Goal: Information Seeking & Learning: Learn about a topic

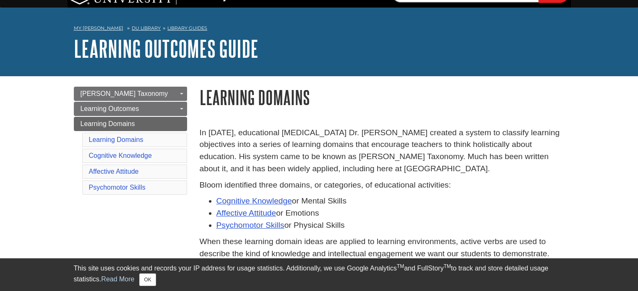
scroll to position [18, 0]
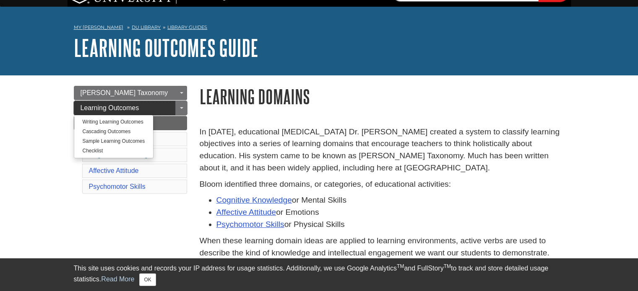
click at [146, 108] on link "Learning Outcomes" at bounding box center [130, 108] width 113 height 14
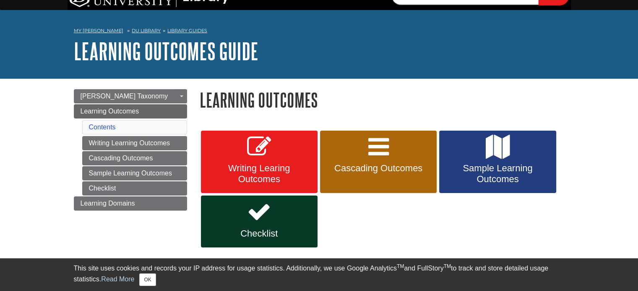
scroll to position [10, 0]
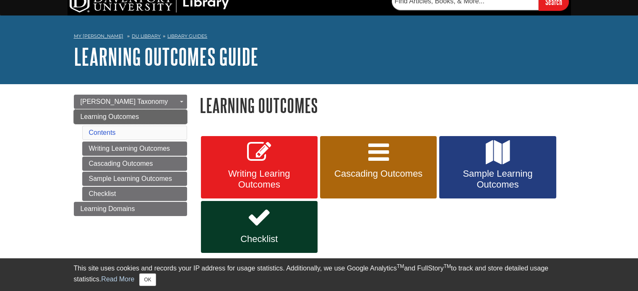
click at [140, 114] on link "Learning Outcomes" at bounding box center [130, 117] width 113 height 14
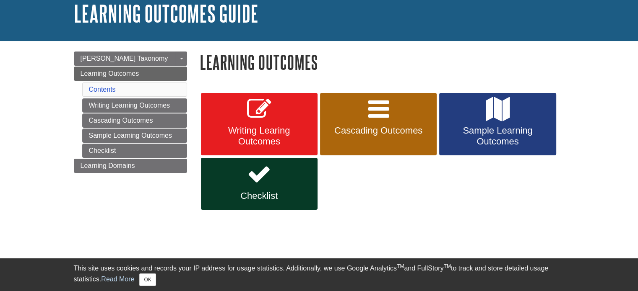
scroll to position [53, 0]
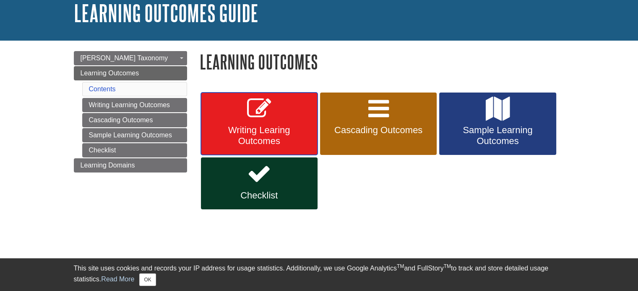
click at [257, 138] on span "Writing Learing Outcomes" at bounding box center [259, 136] width 104 height 22
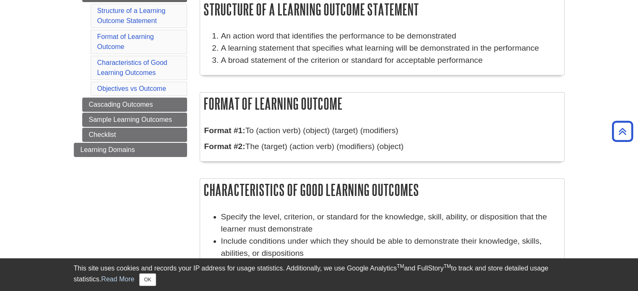
scroll to position [147, 0]
drag, startPoint x: 204, startPoint y: 99, endPoint x: 412, endPoint y: 151, distance: 214.6
click at [412, 151] on div "Format of Learning Outcome Format #1: To (action verb) (object) (target) (modif…" at bounding box center [382, 127] width 365 height 70
copy div "Format of Learning Outcome Format #1: To (action verb) (object) (target) (modif…"
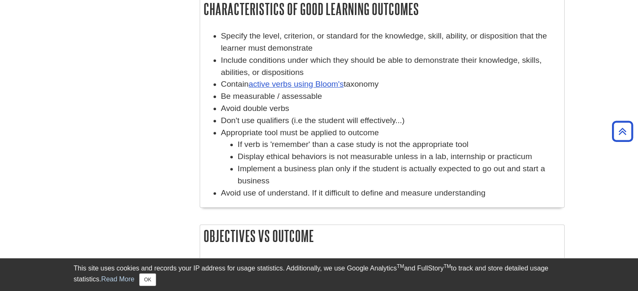
scroll to position [328, 0]
click at [358, 119] on li "Don't use qualifiers (i.e the student will effectively...)" at bounding box center [390, 120] width 339 height 12
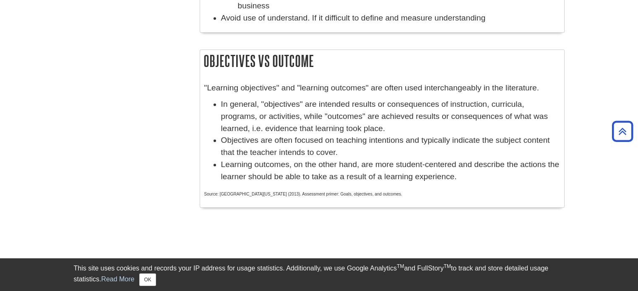
scroll to position [503, 0]
drag, startPoint x: 356, startPoint y: 107, endPoint x: 456, endPoint y: 105, distance: 100.6
click at [456, 105] on li "In general, "objectives" are intended results or consequences of instruction, c…" at bounding box center [390, 117] width 339 height 36
click at [404, 121] on li "In general, "objectives" are intended results or consequences of instruction, c…" at bounding box center [390, 117] width 339 height 36
drag, startPoint x: 287, startPoint y: 140, endPoint x: 327, endPoint y: 141, distance: 39.8
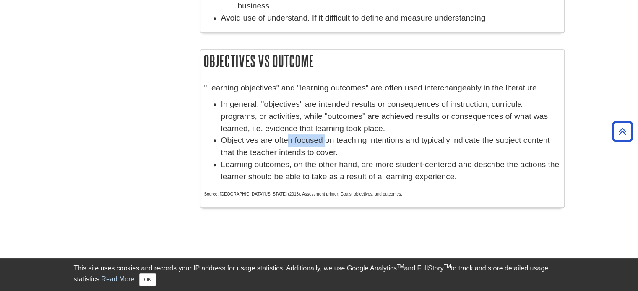
click at [327, 141] on li "Objectives are often focused on teaching intentions and typically indicate the …" at bounding box center [390, 147] width 339 height 24
click at [383, 133] on li "In general, "objectives" are intended results or consequences of instruction, c…" at bounding box center [390, 117] width 339 height 36
drag, startPoint x: 208, startPoint y: 61, endPoint x: 283, endPoint y: 84, distance: 78.6
click at [283, 84] on div "Objectives vs Outcome "Learning objectives" and "learning outcomes" are often u…" at bounding box center [382, 128] width 365 height 158
click at [205, 59] on h2 "Objectives vs Outcome" at bounding box center [382, 61] width 364 height 22
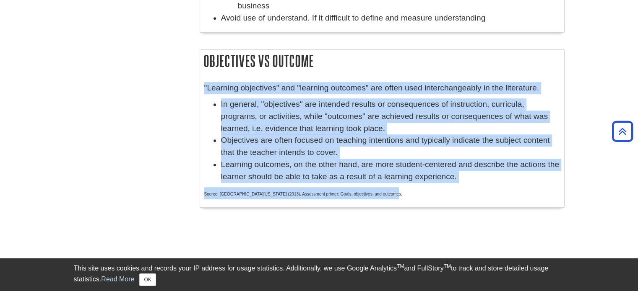
drag, startPoint x: 203, startPoint y: 60, endPoint x: 467, endPoint y: 190, distance: 294.9
click at [467, 190] on div "Objectives vs Outcome "Learning objectives" and "learning outcomes" are often u…" at bounding box center [382, 128] width 365 height 158
copy div "Objectives vs Outcome "Learning objectives" and "learning outcomes" are often u…"
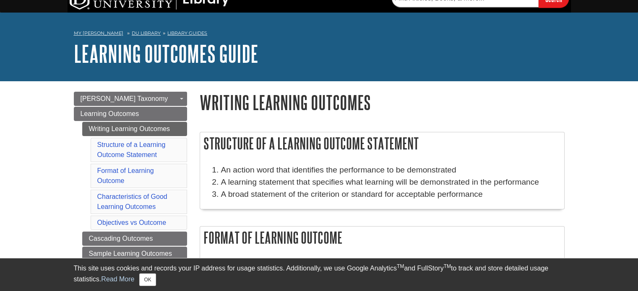
scroll to position [0, 0]
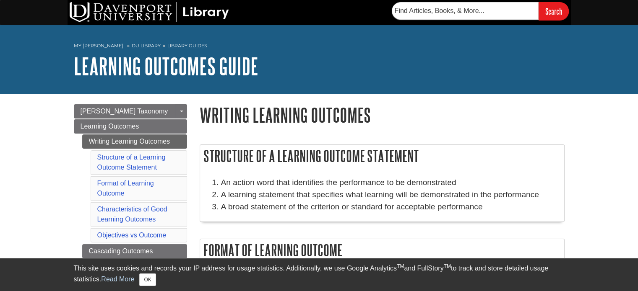
click at [142, 179] on li "Format of Learning Outcome" at bounding box center [139, 189] width 96 height 24
click at [142, 181] on link "Format of Learning Outcome" at bounding box center [125, 188] width 57 height 17
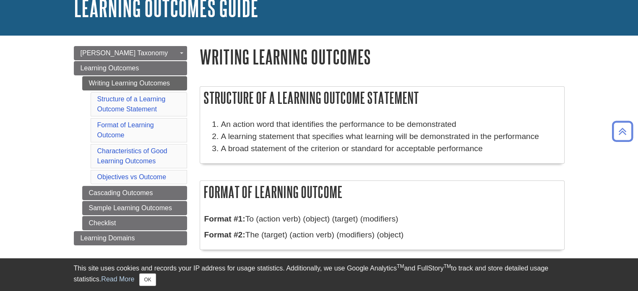
scroll to position [34, 0]
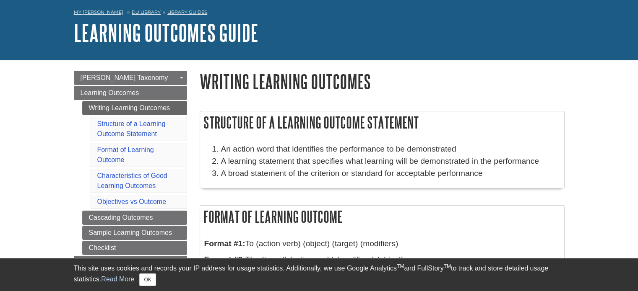
click at [123, 180] on li "Characteristics of Good Learning Outcomes" at bounding box center [139, 181] width 96 height 24
click at [124, 183] on link "Characteristics of Good Learning Outcomes" at bounding box center [132, 180] width 70 height 17
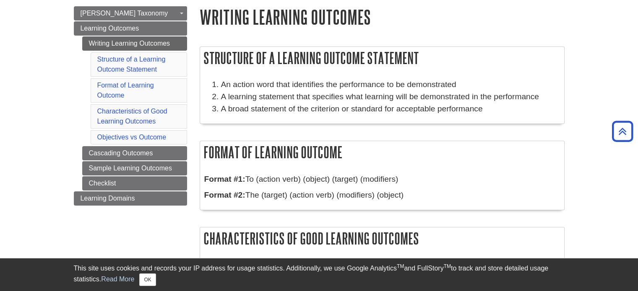
scroll to position [32, 0]
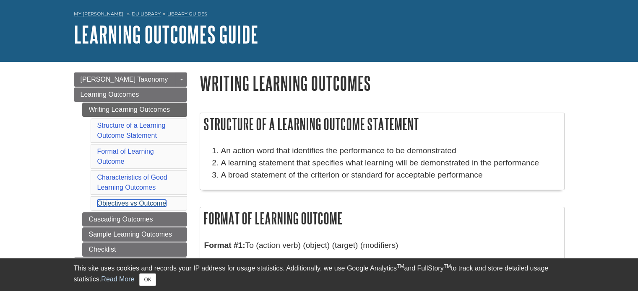
click at [119, 203] on link "Objectives vs Outcome" at bounding box center [131, 203] width 69 height 7
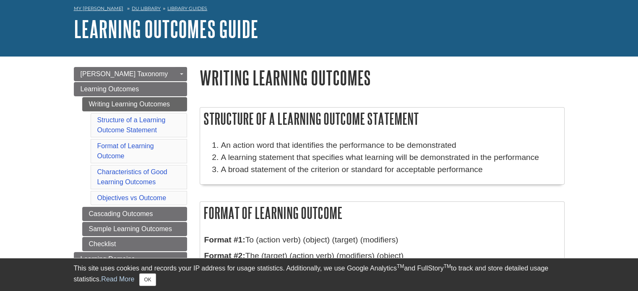
scroll to position [37, 0]
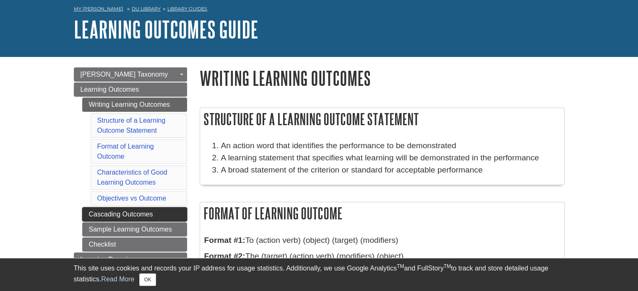
click at [133, 210] on link "Cascading Outcomes" at bounding box center [134, 215] width 105 height 14
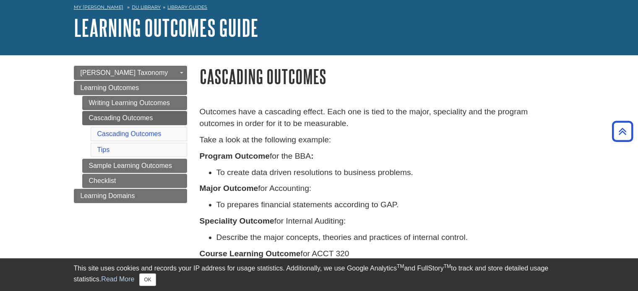
scroll to position [3, 0]
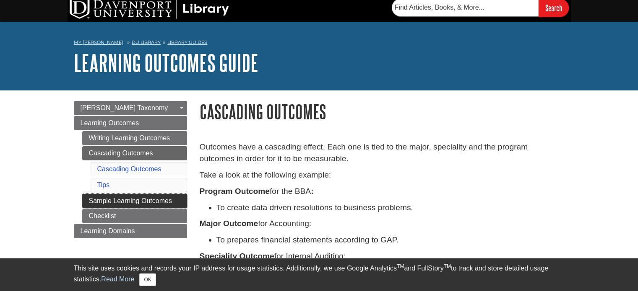
click at [153, 199] on link "Sample Learning Outcomes" at bounding box center [134, 201] width 105 height 14
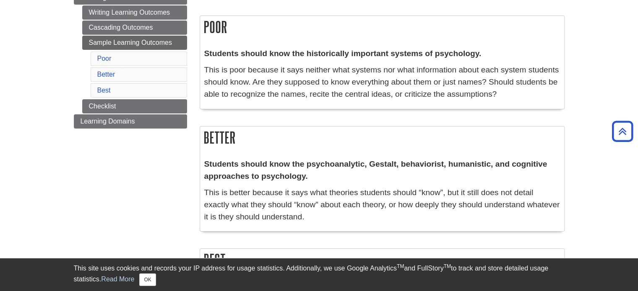
scroll to position [126, 0]
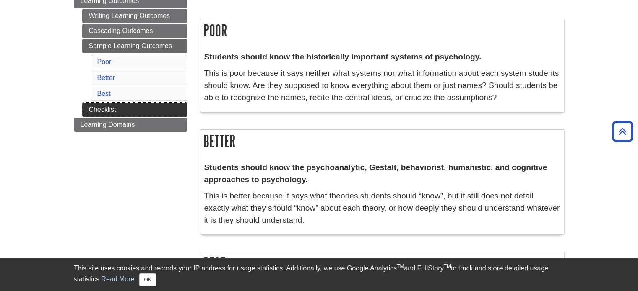
click at [118, 107] on link "Checklist" at bounding box center [134, 110] width 105 height 14
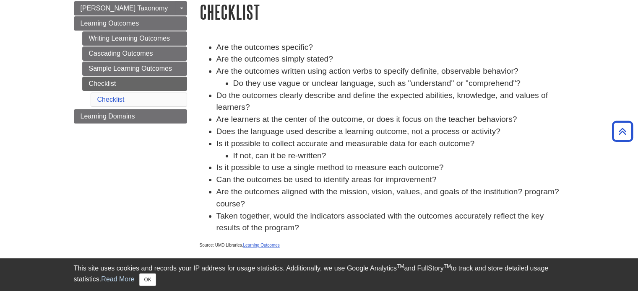
scroll to position [104, 0]
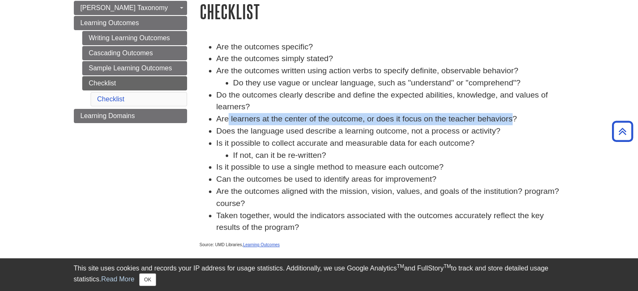
drag, startPoint x: 229, startPoint y: 121, endPoint x: 512, endPoint y: 118, distance: 282.6
click at [512, 118] on li "Are learners at the center of the outcome, or does it focus on the teacher beha…" at bounding box center [390, 119] width 348 height 12
copy li "learners at the center of the outcome, or does it focus on the teacher behaviors"
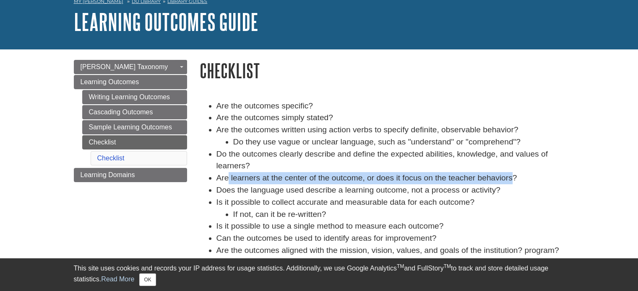
scroll to position [45, 0]
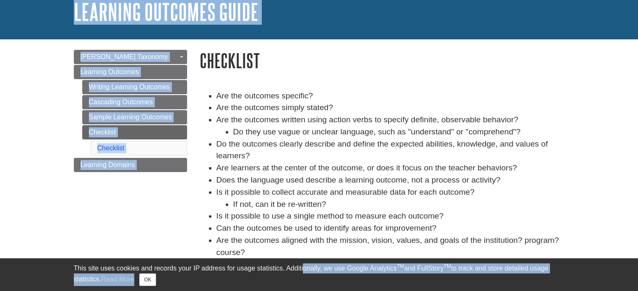
drag, startPoint x: 197, startPoint y: 69, endPoint x: 303, endPoint y: 260, distance: 217.9
click at [303, 260] on body "Library Chat This site uses cookies and records your IP address for usage stati…" at bounding box center [319, 243] width 638 height 597
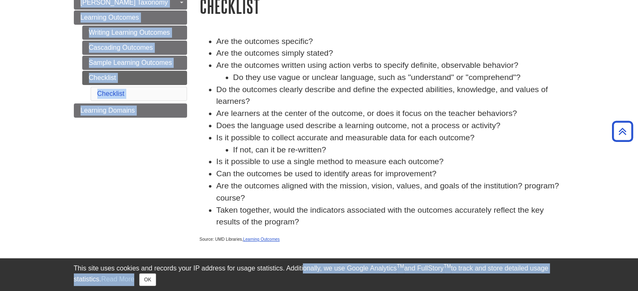
scroll to position [107, 0]
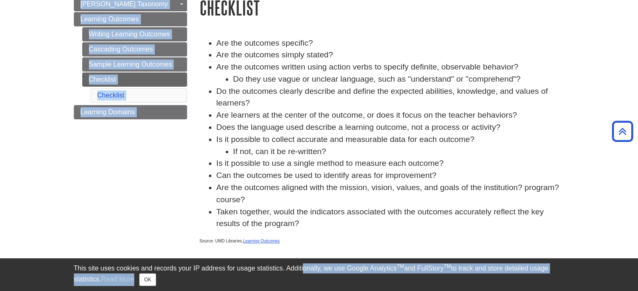
click at [200, 11] on h1 "Checklist" at bounding box center [382, 7] width 365 height 21
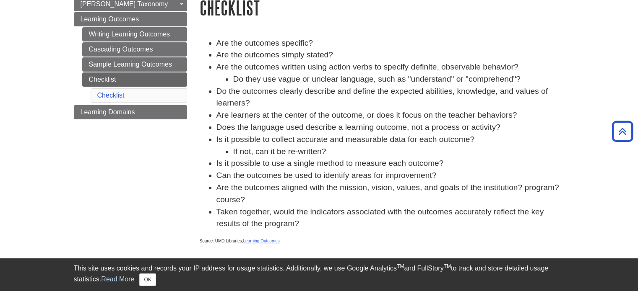
click at [231, 63] on li "Are the outcomes written using action verbs to specify definite, observable beh…" at bounding box center [390, 73] width 348 height 24
drag, startPoint x: 200, startPoint y: 7, endPoint x: 302, endPoint y: 227, distance: 242.7
click at [302, 227] on div "Checklist Are the outcomes specific? Are the outcomes simply stated? Are the ou…" at bounding box center [382, 132] width 365 height 271
copy div "Checklist Are the outcomes specific? Are the outcomes simply stated? Are the ou…"
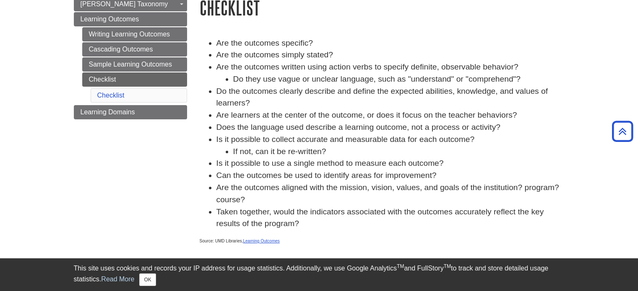
click at [307, 130] on li "Does the language used describe a learning outcome, not a process or activity?" at bounding box center [390, 128] width 348 height 12
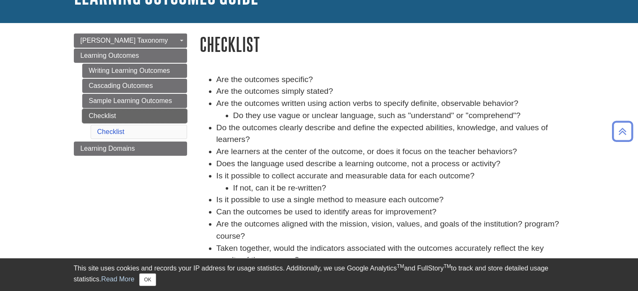
scroll to position [70, 0]
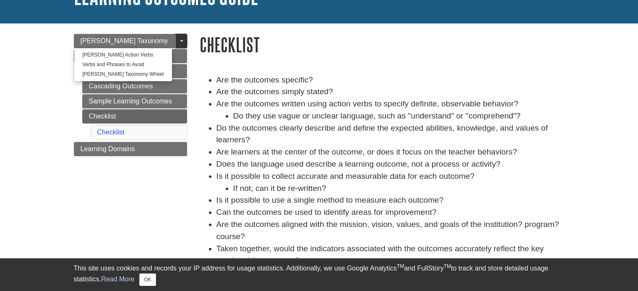
click at [177, 44] on link "Toggle Dropdown" at bounding box center [181, 41] width 12 height 14
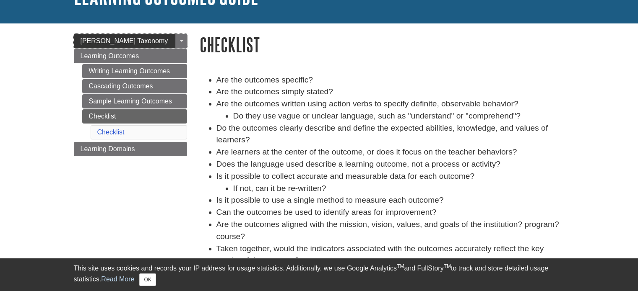
click at [160, 39] on link "[PERSON_NAME] Taxonomy" at bounding box center [130, 41] width 113 height 14
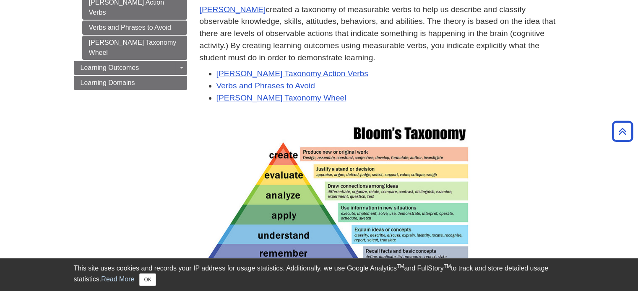
scroll to position [140, 0]
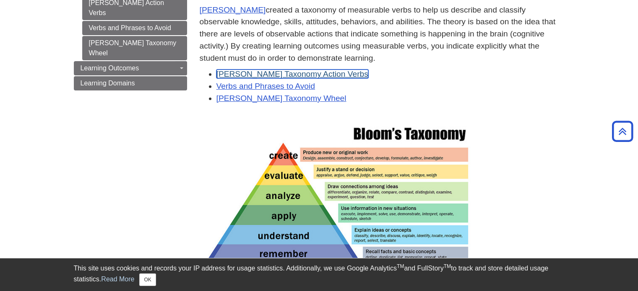
click at [272, 75] on link "[PERSON_NAME] Taxonomy Action Verbs" at bounding box center [292, 74] width 152 height 9
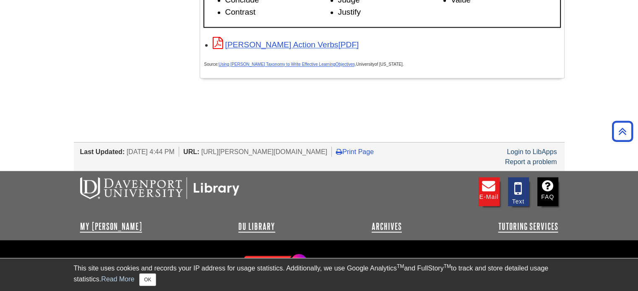
scroll to position [1444, 0]
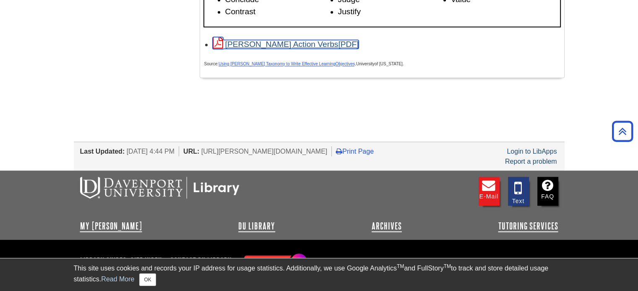
click at [305, 44] on link "[PERSON_NAME] Action Verbs" at bounding box center [286, 44] width 146 height 9
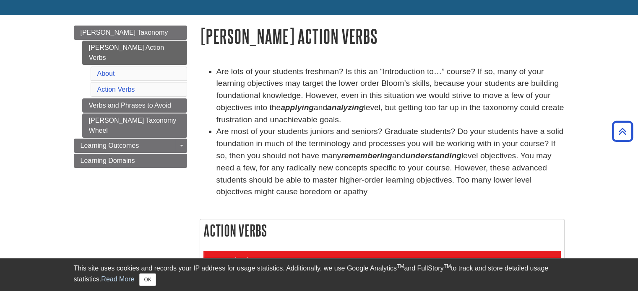
scroll to position [0, 0]
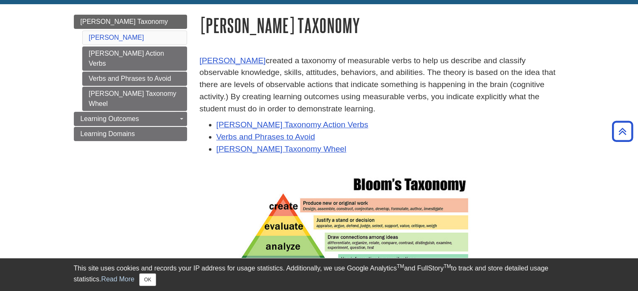
scroll to position [81, 0]
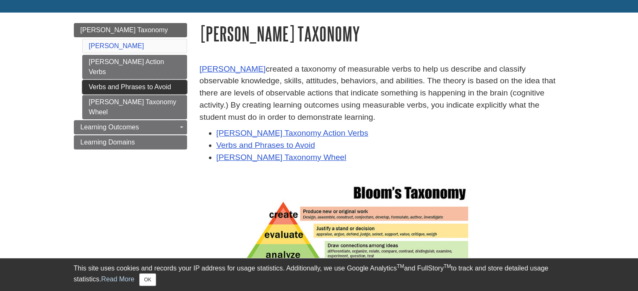
click at [168, 80] on link "Verbs and Phrases to Avoid" at bounding box center [134, 87] width 105 height 14
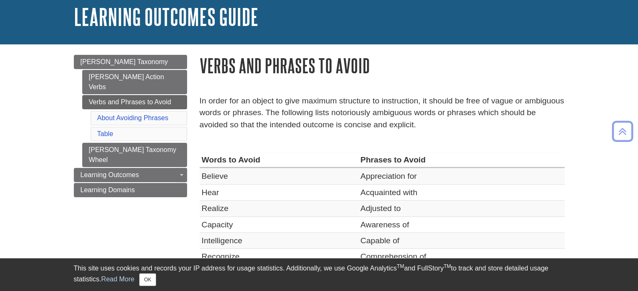
scroll to position [48, 0]
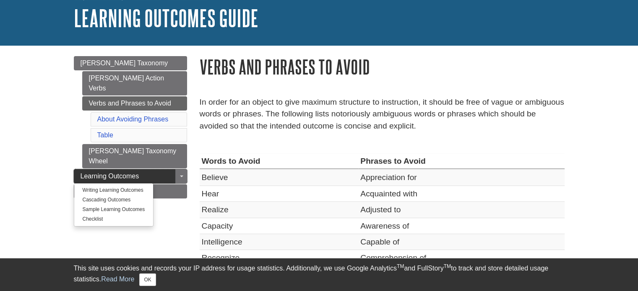
click at [161, 169] on link "Learning Outcomes" at bounding box center [130, 176] width 113 height 14
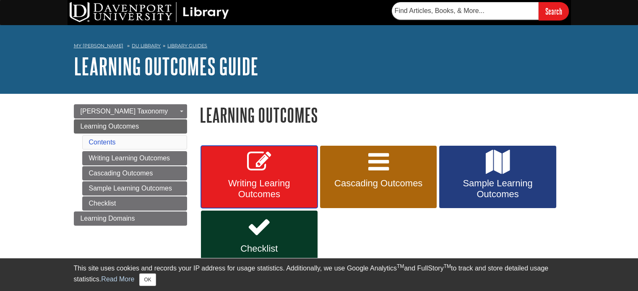
click at [265, 190] on span "Writing Learing Outcomes" at bounding box center [259, 189] width 104 height 22
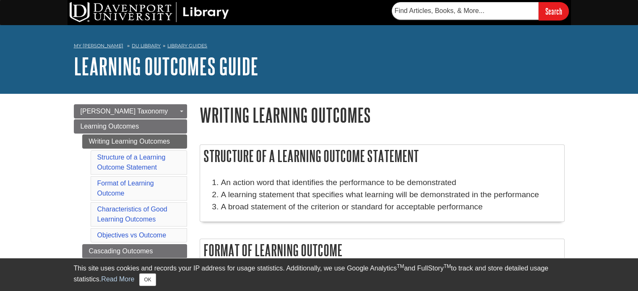
drag, startPoint x: 201, startPoint y: 115, endPoint x: 365, endPoint y: 256, distance: 216.4
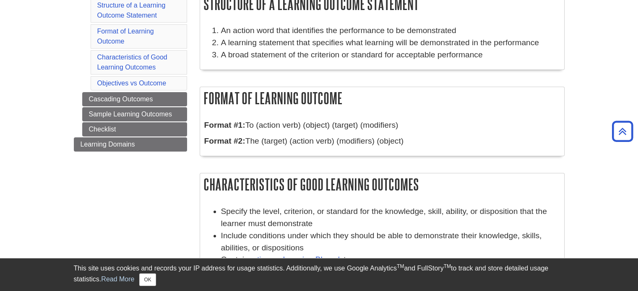
click at [307, 157] on div "Format of Learning Outcome Format #1: To (action verb) (object) (target) (modif…" at bounding box center [382, 126] width 365 height 78
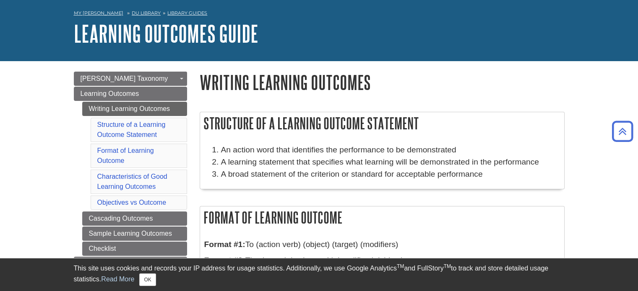
scroll to position [30, 0]
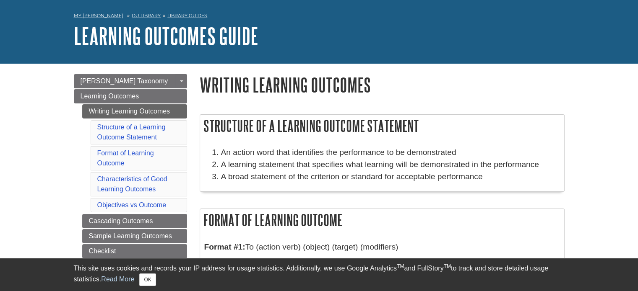
drag, startPoint x: 202, startPoint y: 82, endPoint x: 420, endPoint y: 239, distance: 269.0
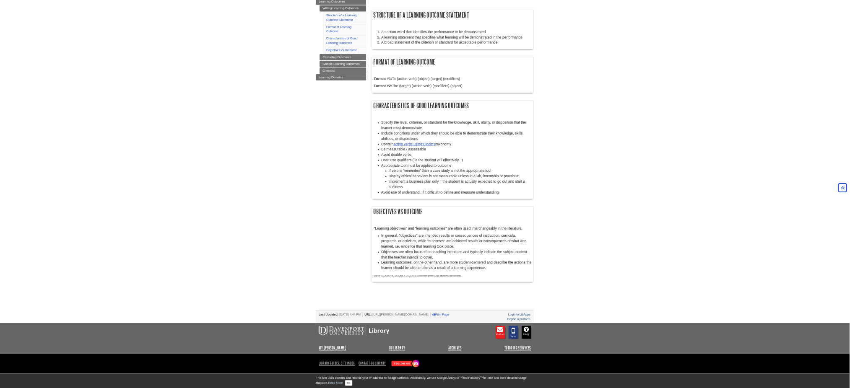
scroll to position [0, 0]
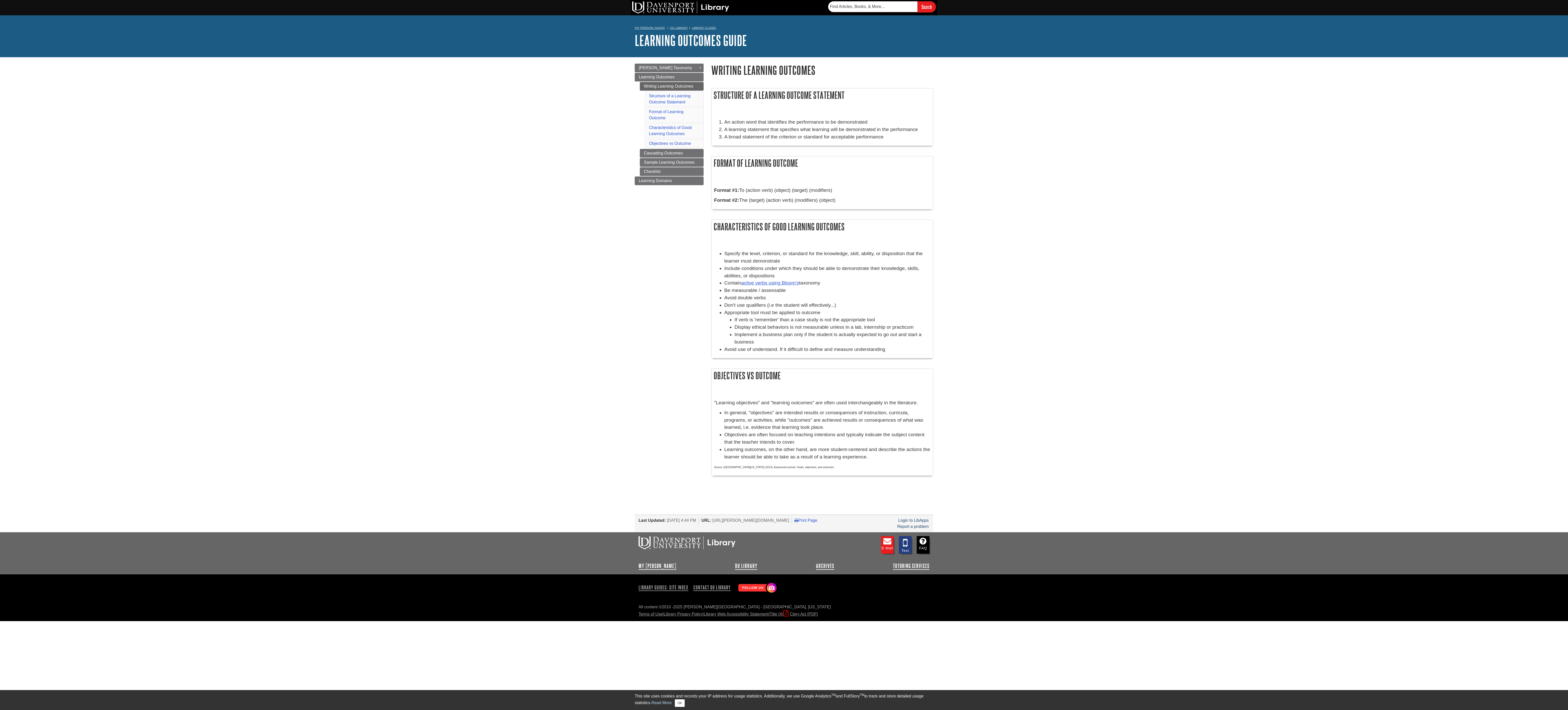
click at [388, 177] on li "Include conditions under which they should be able to demonstrate their knowled…" at bounding box center [827, 272] width 206 height 15
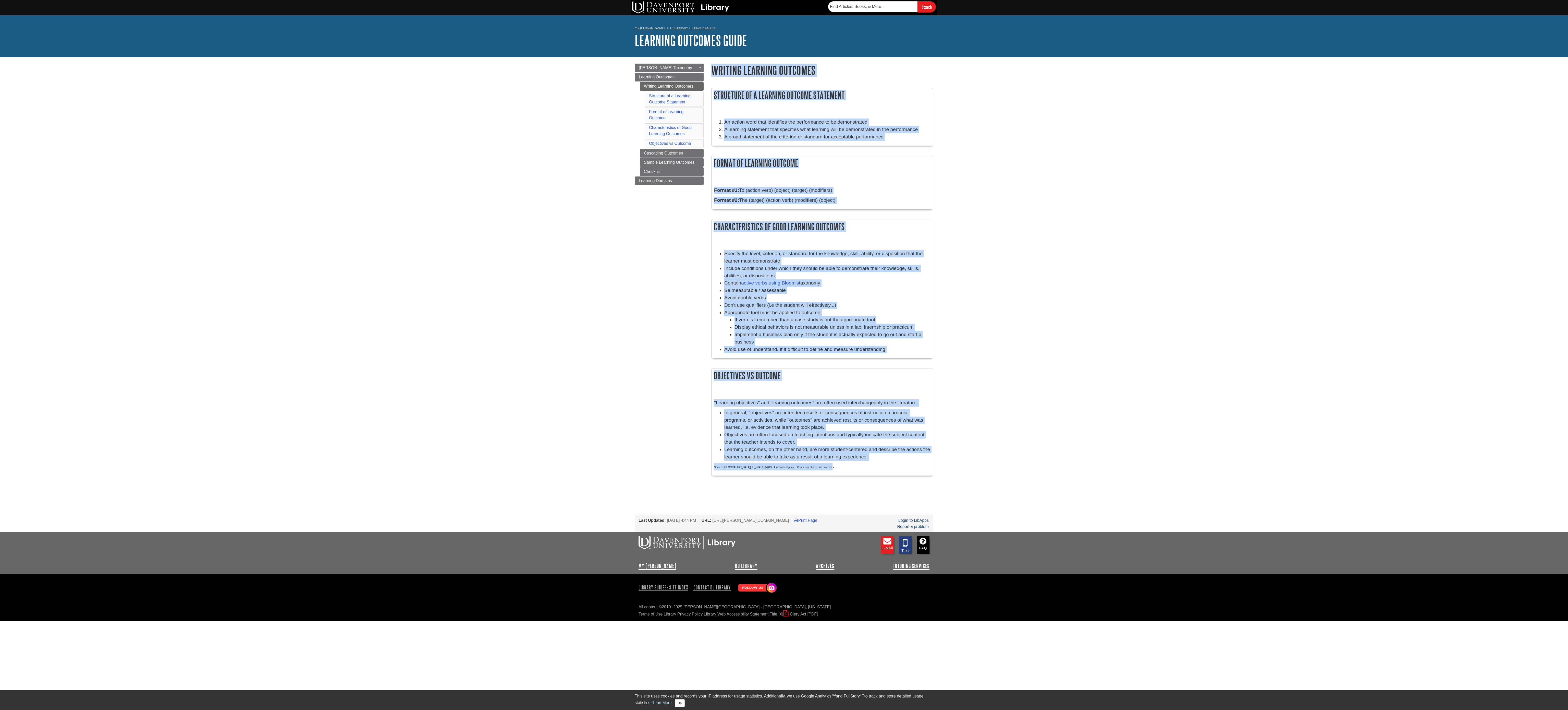
drag, startPoint x: 712, startPoint y: 70, endPoint x: 895, endPoint y: 465, distance: 435.3
click at [388, 177] on div "Writing Learning Outcomes Structure of a Learning Outcome Statement An action w…" at bounding box center [822, 275] width 222 height 423
copy div "Writing Learning Outcomes Structure of a Learning Outcome Statement An action w…"
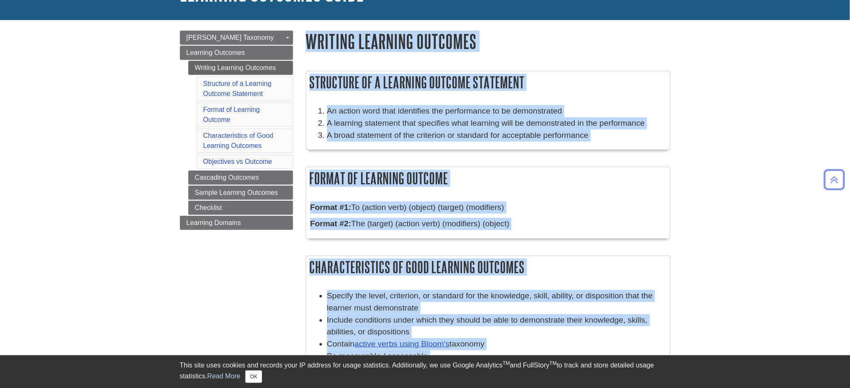
scroll to position [73, 0]
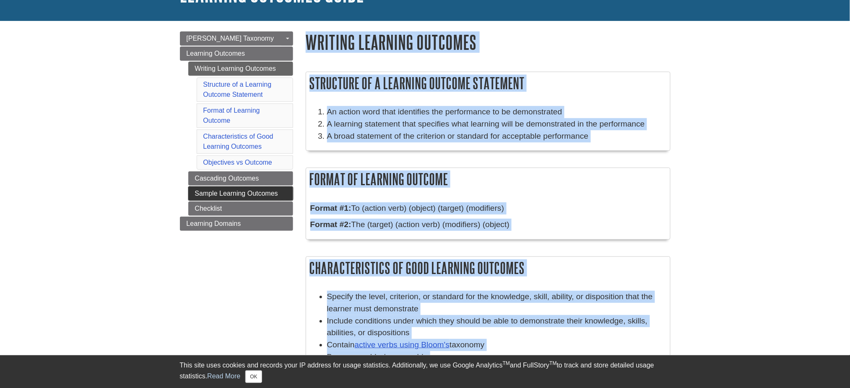
click at [259, 192] on link "Sample Learning Outcomes" at bounding box center [240, 194] width 105 height 14
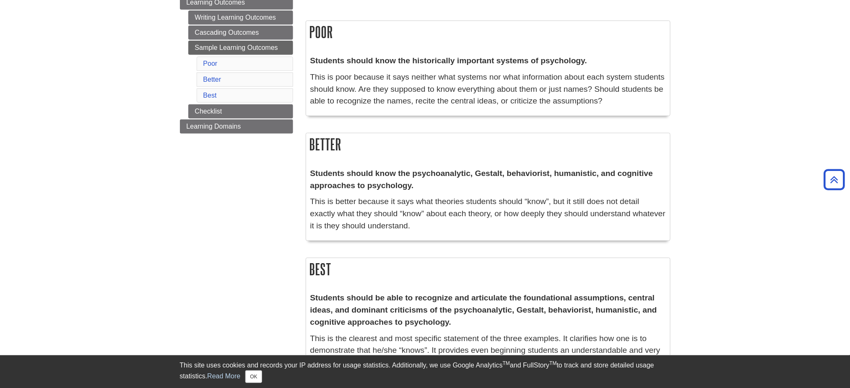
scroll to position [117, 0]
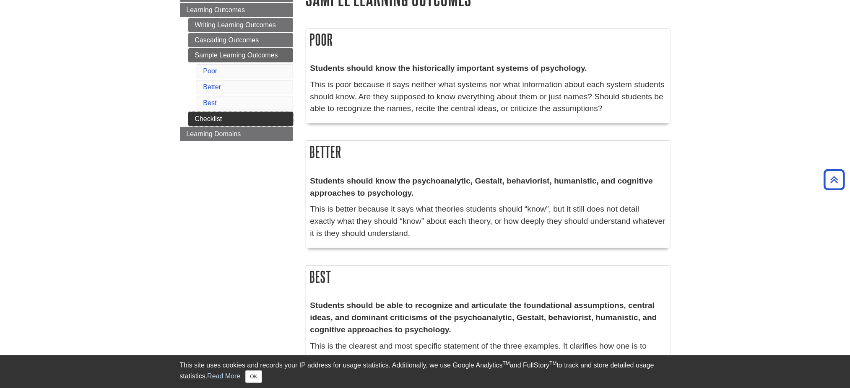
click at [236, 118] on link "Checklist" at bounding box center [240, 119] width 105 height 14
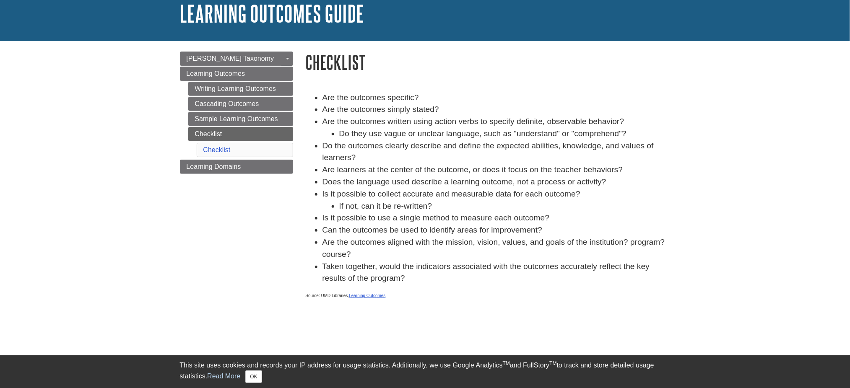
scroll to position [78, 0]
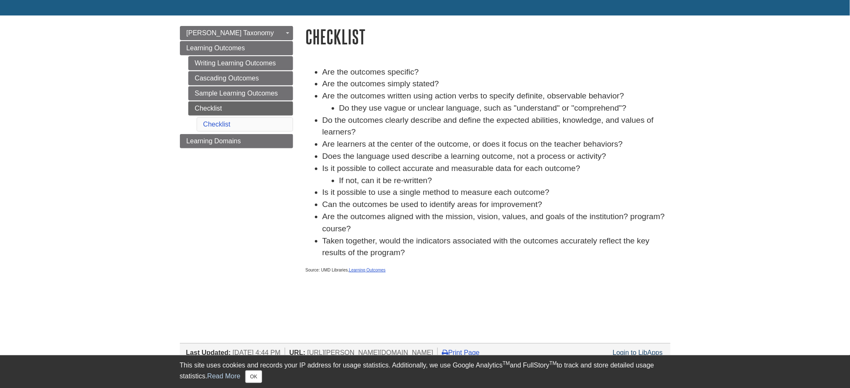
drag, startPoint x: 305, startPoint y: 37, endPoint x: 400, endPoint y: 257, distance: 238.7
click at [400, 257] on div "Checklist Are the outcomes specific? Are the outcomes simply stated? Are the ou…" at bounding box center [488, 161] width 365 height 271
copy div "Checklist Are the outcomes specific? Are the outcomes simply stated? Are the ou…"
click at [232, 143] on span "Learning Domains" at bounding box center [214, 141] width 55 height 7
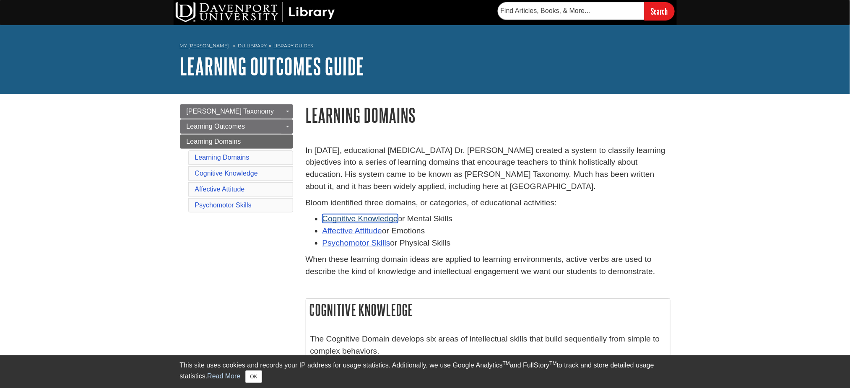
click at [361, 218] on link "Cognitive Knowledge" at bounding box center [359, 218] width 75 height 9
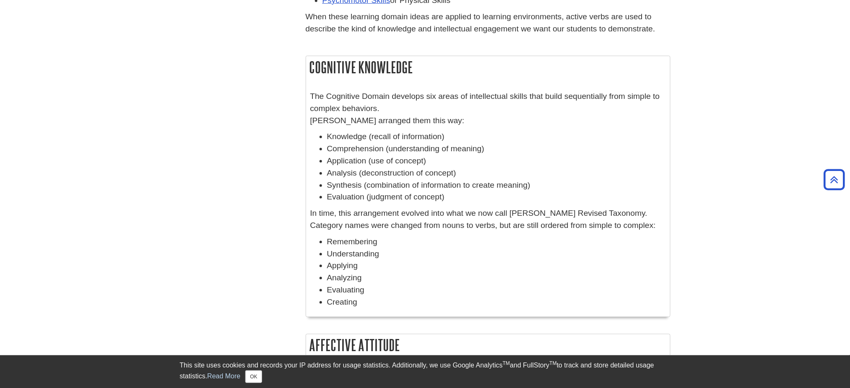
scroll to position [244, 0]
drag, startPoint x: 309, startPoint y: 67, endPoint x: 366, endPoint y: 298, distance: 237.9
click at [366, 298] on div "Cognitive Knowledge The Cognitive Domain develops six areas of intellectual ski…" at bounding box center [488, 184] width 365 height 261
copy div "Cognitive Knowledge The Cognitive Domain develops six areas of intellectual ski…"
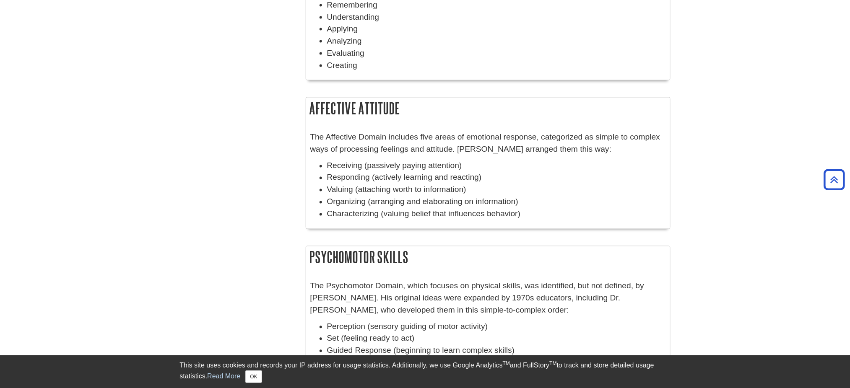
scroll to position [493, 0]
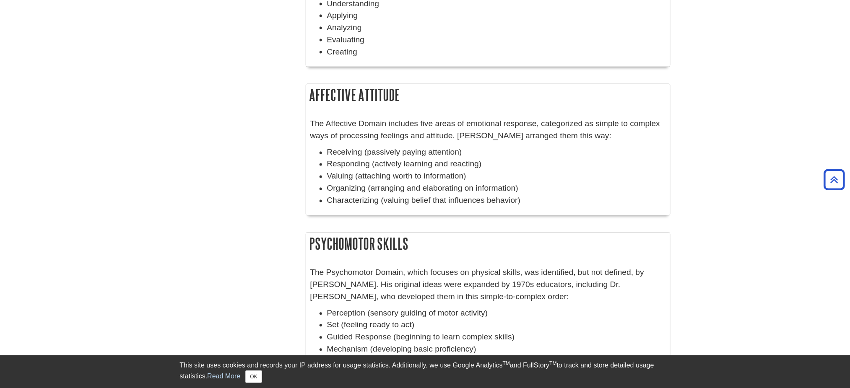
drag, startPoint x: 310, startPoint y: 98, endPoint x: 525, endPoint y: 199, distance: 238.2
click at [525, 199] on div "Affective Attitude The Affective Domain includes five areas of emotional respon…" at bounding box center [488, 150] width 365 height 132
copy div "Affective Attitude The Affective Domain includes five areas of emotional respon…"
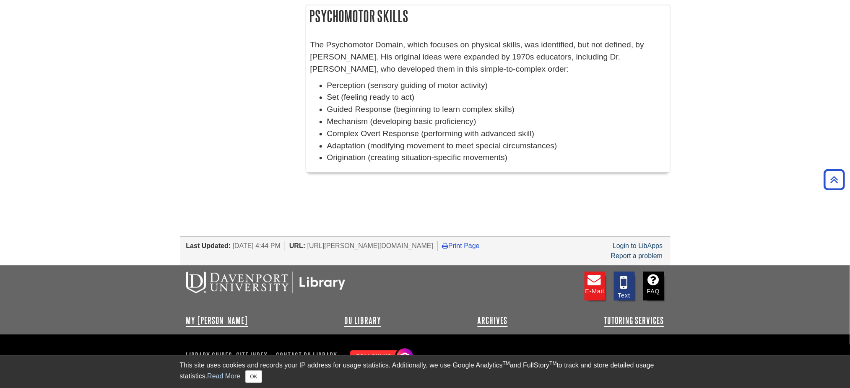
scroll to position [726, 0]
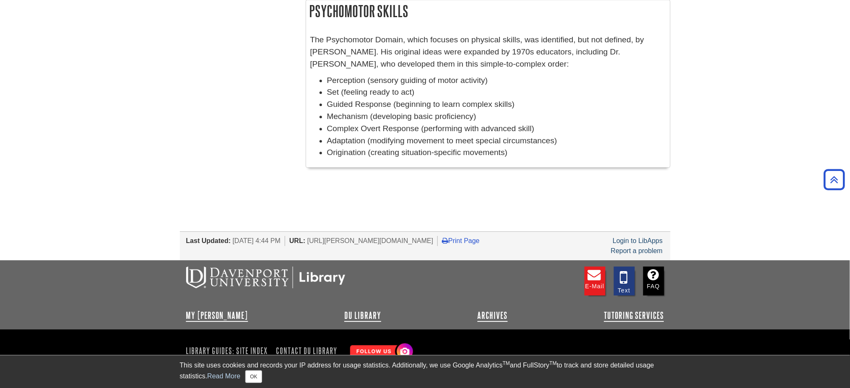
drag, startPoint x: 311, startPoint y: 11, endPoint x: 514, endPoint y: 153, distance: 248.1
click at [514, 153] on div "Psychomotor Skills The Psychomotor Domain, which focuses on physical skills, wa…" at bounding box center [488, 84] width 365 height 168
copy div "Psychomotor Skills The Psychomotor Domain, which focuses on physical skills, wa…"
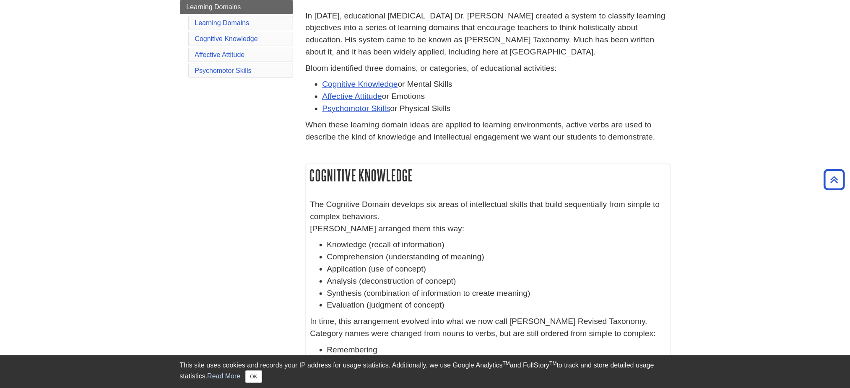
scroll to position [0, 0]
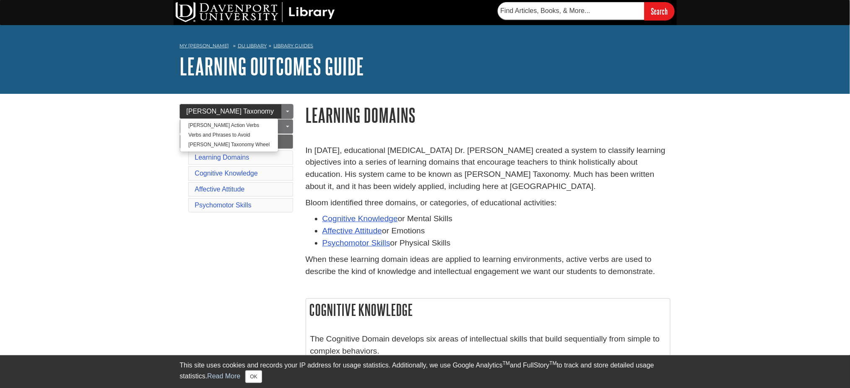
click at [256, 108] on link "[PERSON_NAME] Taxonomy" at bounding box center [236, 111] width 113 height 14
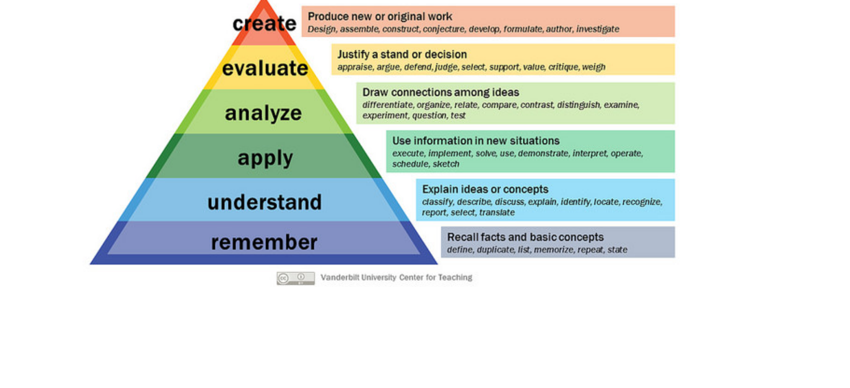
scroll to position [176, 0]
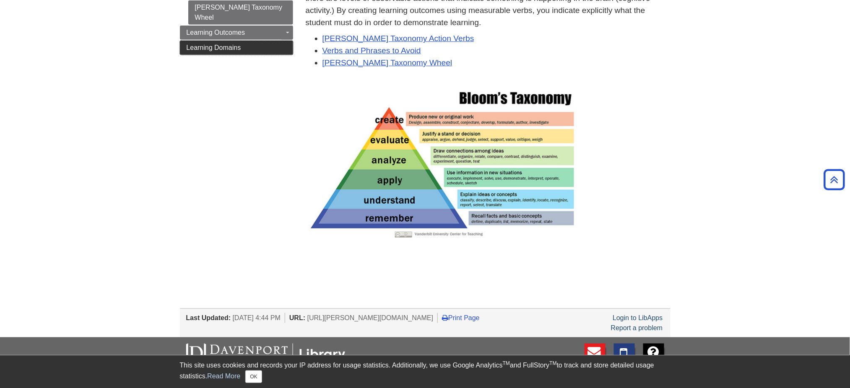
click at [211, 44] on span "Learning Domains" at bounding box center [214, 47] width 55 height 7
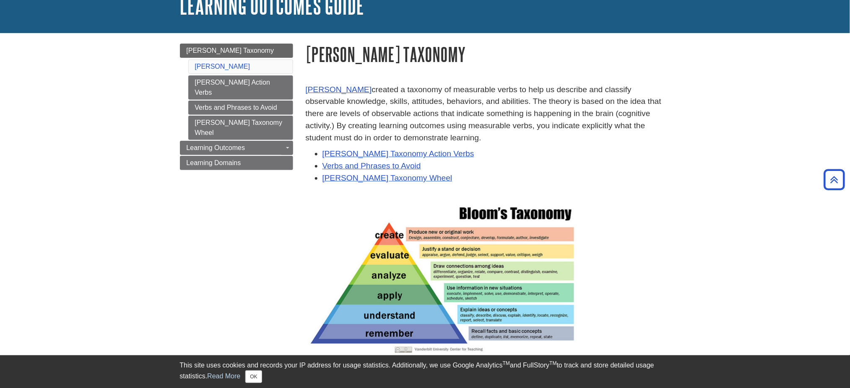
scroll to position [49, 0]
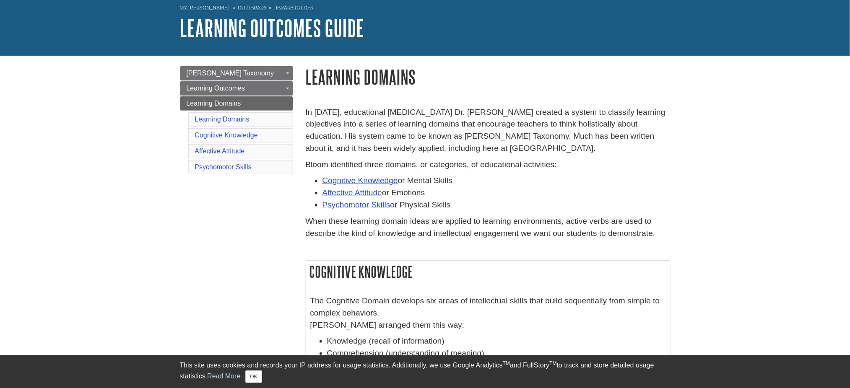
scroll to position [40, 0]
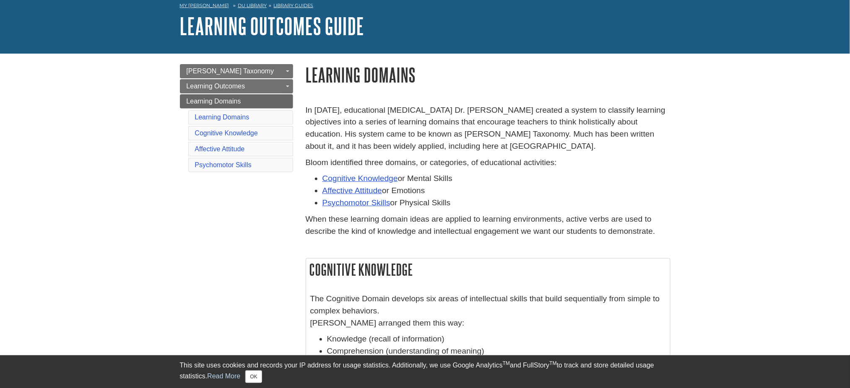
drag, startPoint x: 316, startPoint y: 178, endPoint x: 459, endPoint y: 199, distance: 144.5
click at [459, 199] on ul "Cognitive Knowledge or Mental Skills Affective Attitude or Emotions Psychomotor…" at bounding box center [488, 191] width 365 height 36
copy ul "Cognitive Knowledge or Mental Skills Affective Attitude or Emotions Psychomotor…"
